Goal: Task Accomplishment & Management: Use online tool/utility

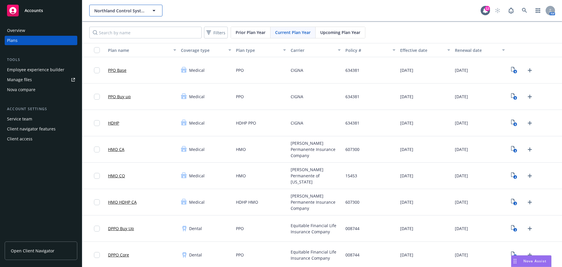
click at [154, 12] on icon "button" at bounding box center [153, 10] width 7 height 7
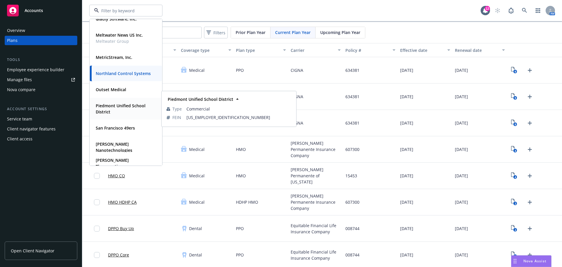
scroll to position [27, 0]
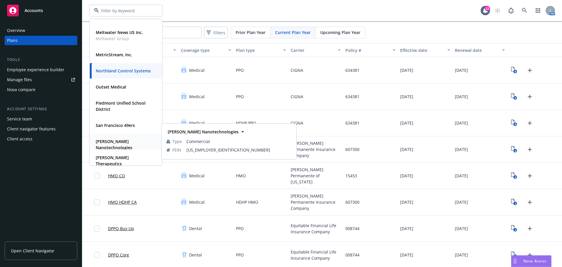
click at [120, 141] on strong "Sila Nanotechnologies" at bounding box center [114, 144] width 37 height 12
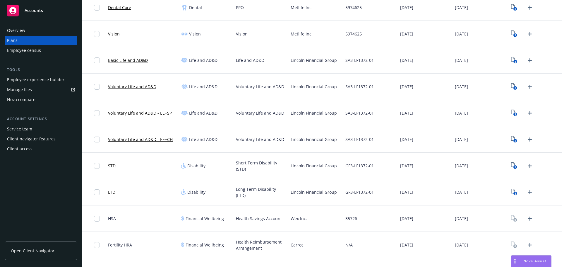
scroll to position [297, 0]
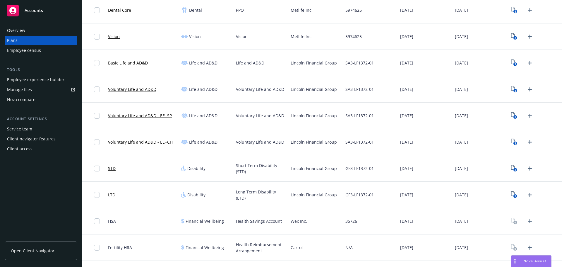
click at [28, 249] on span "Open Client Navigator" at bounding box center [33, 250] width 44 height 6
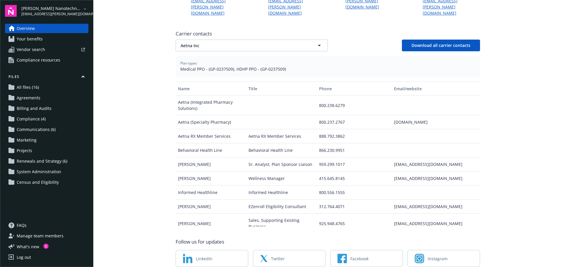
scroll to position [222, 0]
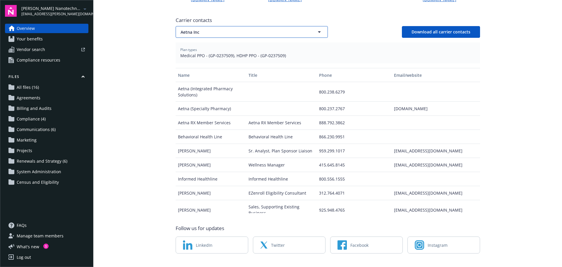
click at [318, 31] on icon "button" at bounding box center [319, 31] width 3 height 1
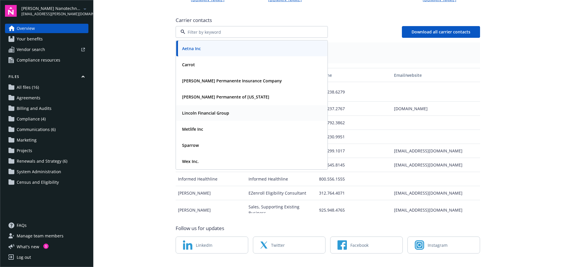
click at [202, 110] on strong "Lincoln Financial Group" at bounding box center [205, 113] width 47 height 6
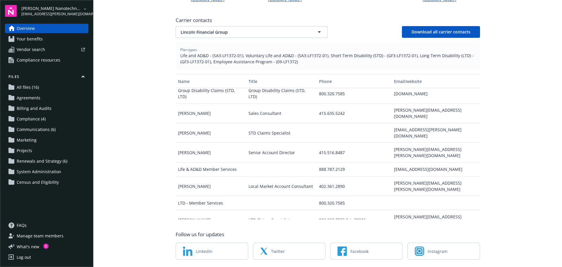
scroll to position [132, 0]
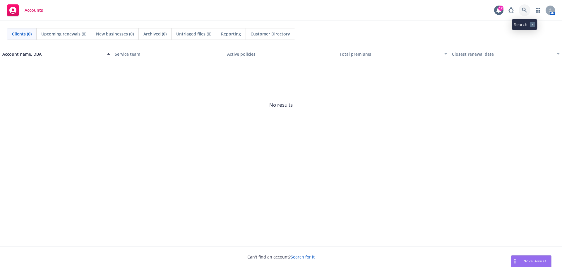
click at [524, 6] on link at bounding box center [525, 10] width 12 height 12
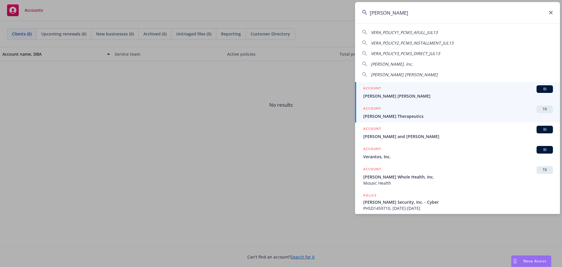
type input "vera"
click at [398, 116] on span "[PERSON_NAME] Therapeutics" at bounding box center [458, 116] width 190 height 6
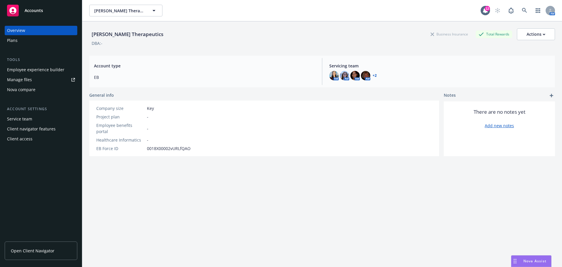
click at [36, 248] on span "Open Client Navigator" at bounding box center [33, 250] width 44 height 6
click at [33, 140] on div "Client access" at bounding box center [41, 138] width 68 height 9
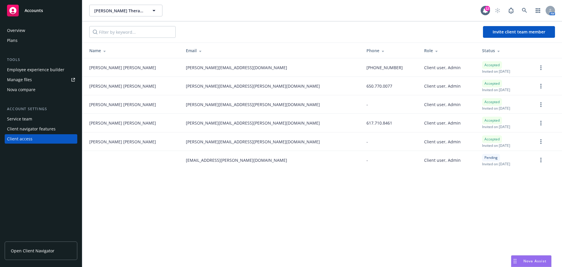
click at [27, 248] on span "Open Client Navigator" at bounding box center [33, 250] width 44 height 6
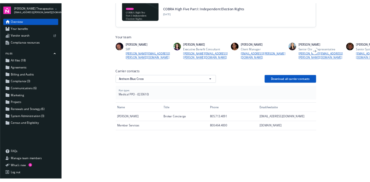
scroll to position [109, 0]
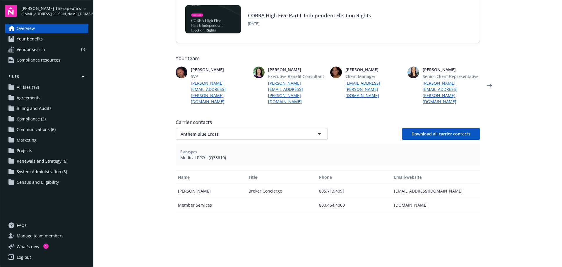
click at [53, 162] on span "Renewals and Strategy (6)" at bounding box center [42, 160] width 51 height 9
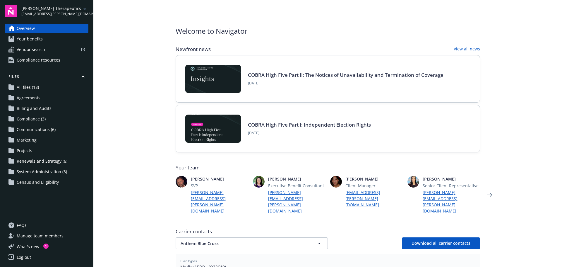
click at [36, 161] on span "Renewals and Strategy (6)" at bounding box center [42, 160] width 51 height 9
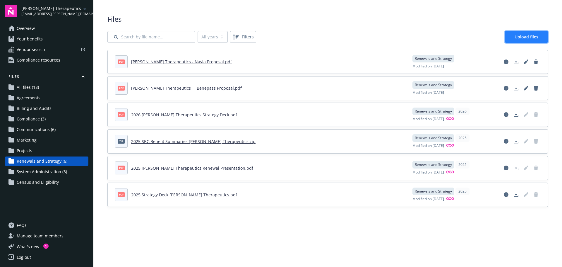
click at [533, 36] on span "Upload files" at bounding box center [527, 37] width 24 height 6
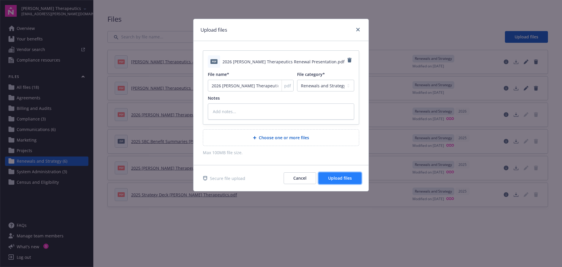
click at [346, 179] on span "Upload files" at bounding box center [340, 178] width 24 height 6
type textarea "x"
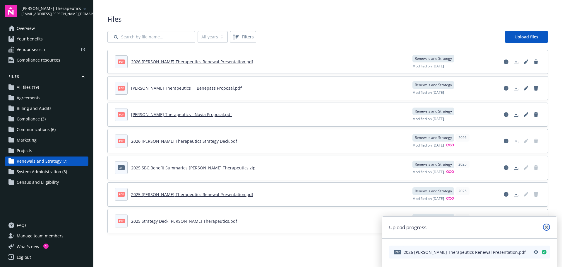
click at [546, 227] on icon "close" at bounding box center [547, 227] width 4 height 4
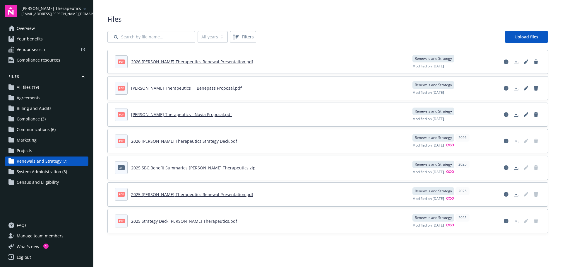
click at [344, 19] on span "Files" at bounding box center [327, 19] width 441 height 10
click at [20, 88] on span "All files (19)" at bounding box center [28, 87] width 22 height 9
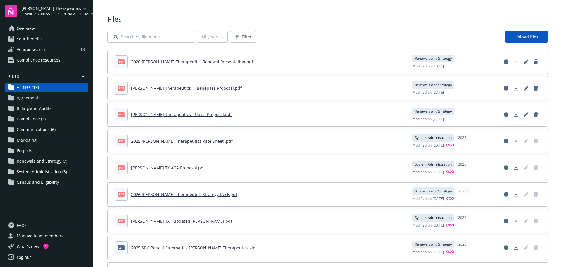
click at [42, 162] on span "Renewals and Strategy (7)" at bounding box center [42, 160] width 51 height 9
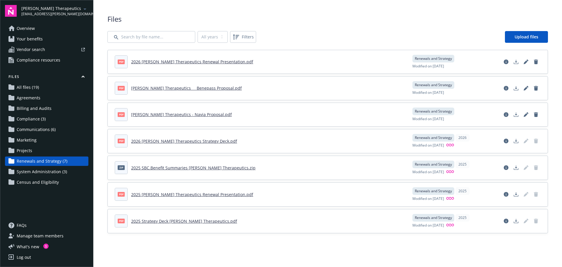
click at [312, 11] on div "Files All years 2026 2025 Filters Upload files pdf 2026 Vera Therapeutics Renew…" at bounding box center [327, 123] width 469 height 247
click at [286, 9] on div "Files All years 2026 2025 Filters Upload files pdf 2026 Vera Therapeutics Renew…" at bounding box center [327, 123] width 469 height 247
click at [35, 40] on span "Your benefits" at bounding box center [30, 38] width 26 height 9
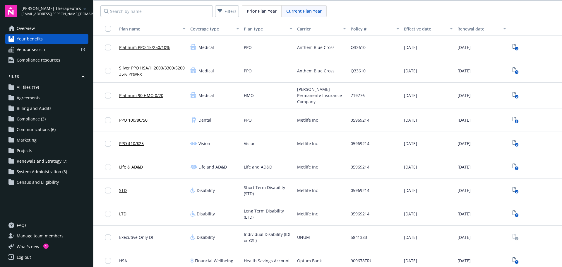
scroll to position [49, 0]
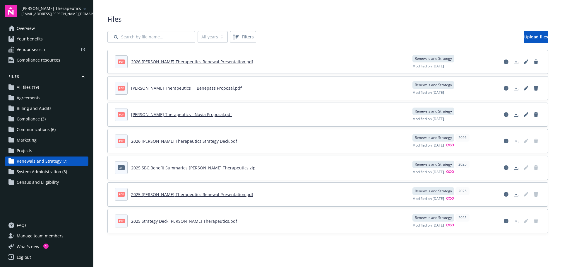
click at [84, 11] on icon "arrowDropDown" at bounding box center [84, 9] width 7 height 7
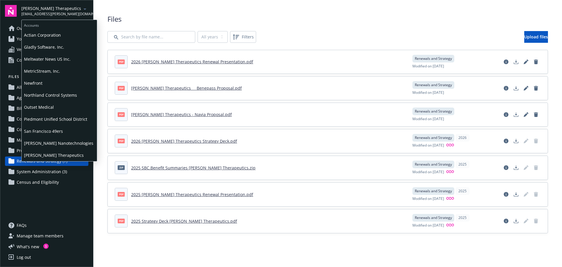
click at [46, 93] on span "Northland Control Systems" at bounding box center [59, 95] width 71 height 12
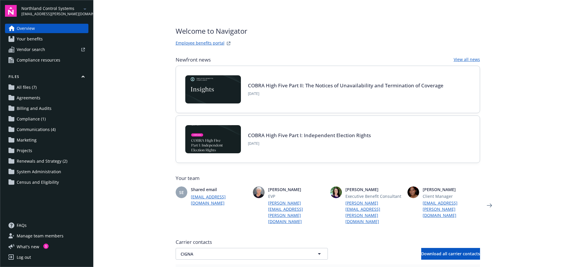
click at [37, 130] on span "Communications (4)" at bounding box center [36, 129] width 39 height 9
